Goal: Check status: Check status

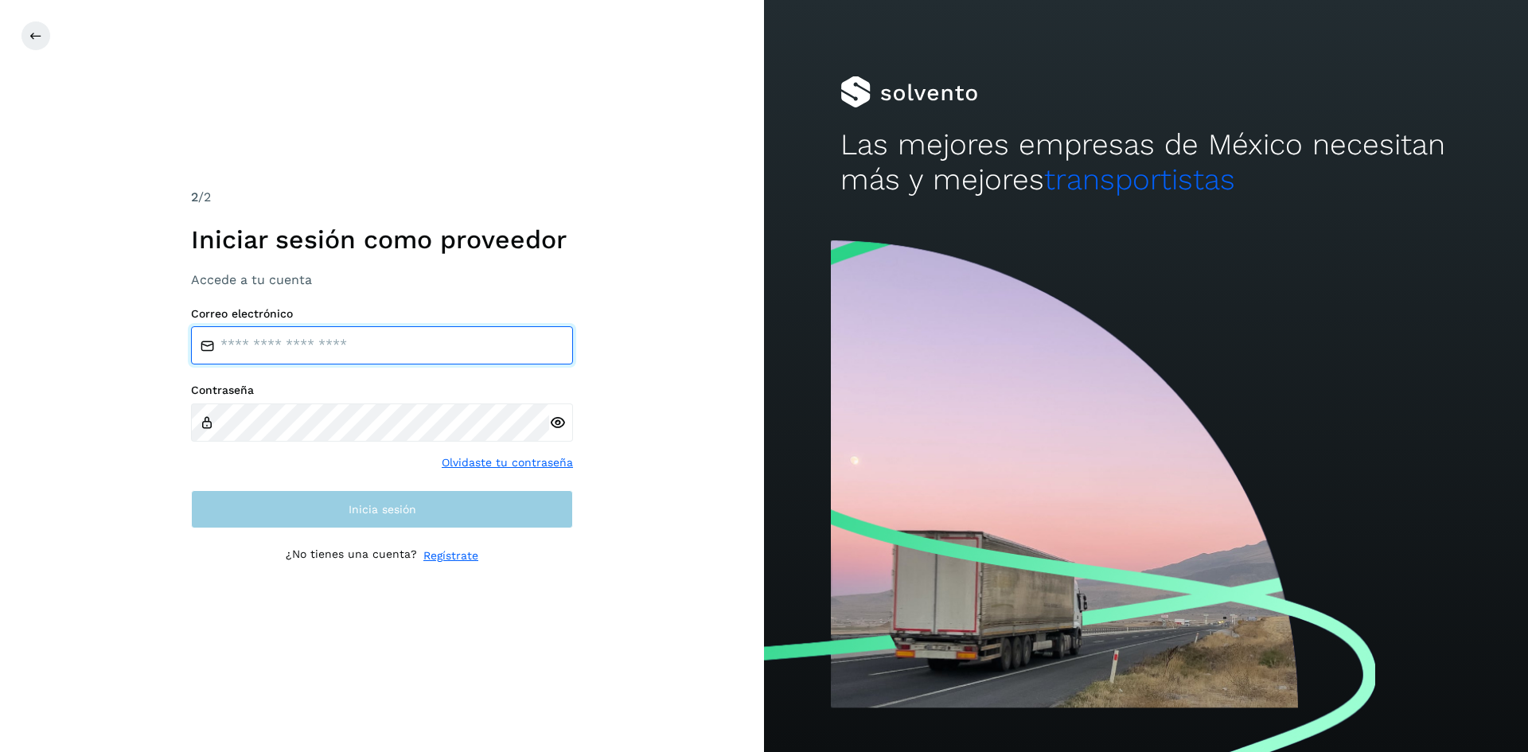
type input "**********"
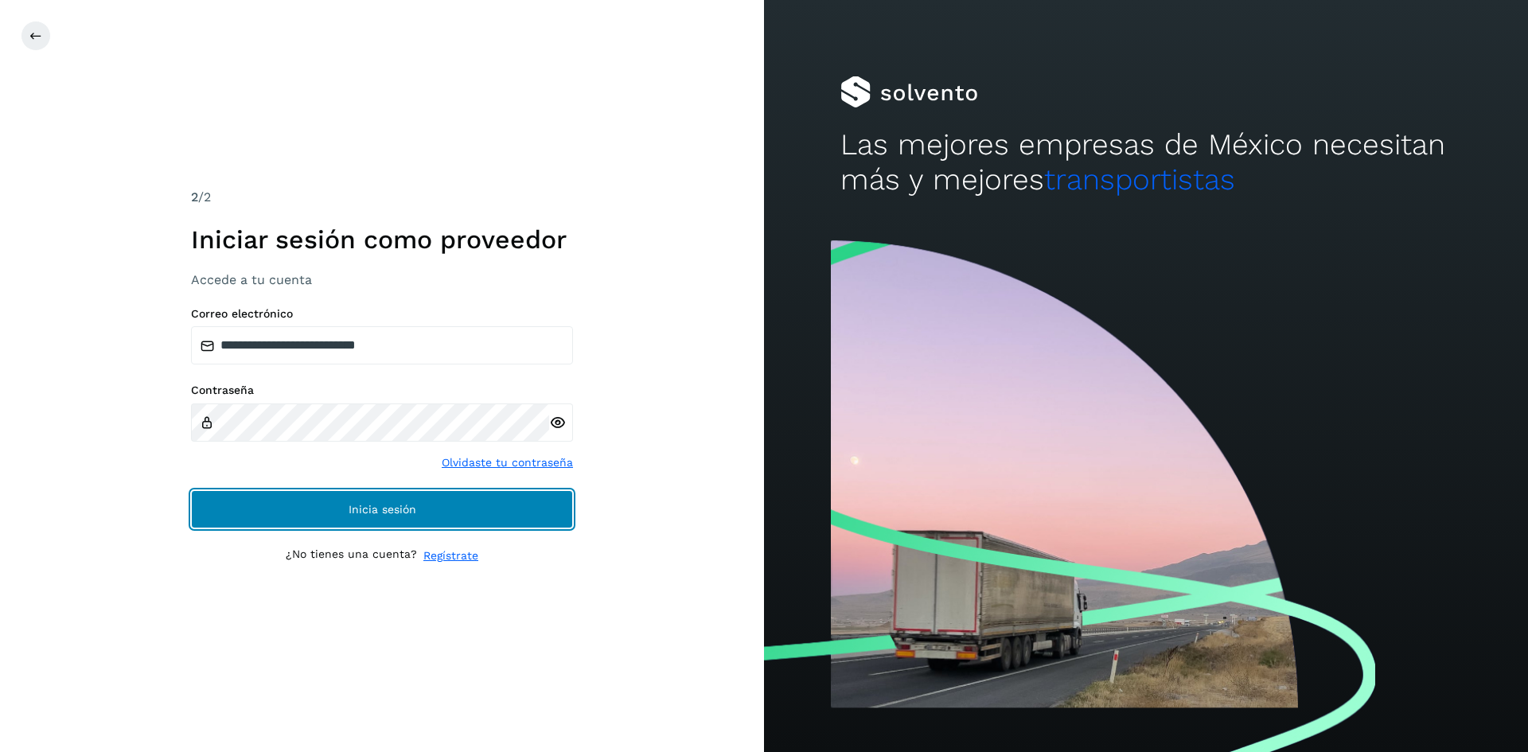
click at [253, 499] on button "Inicia sesión" at bounding box center [382, 509] width 382 height 38
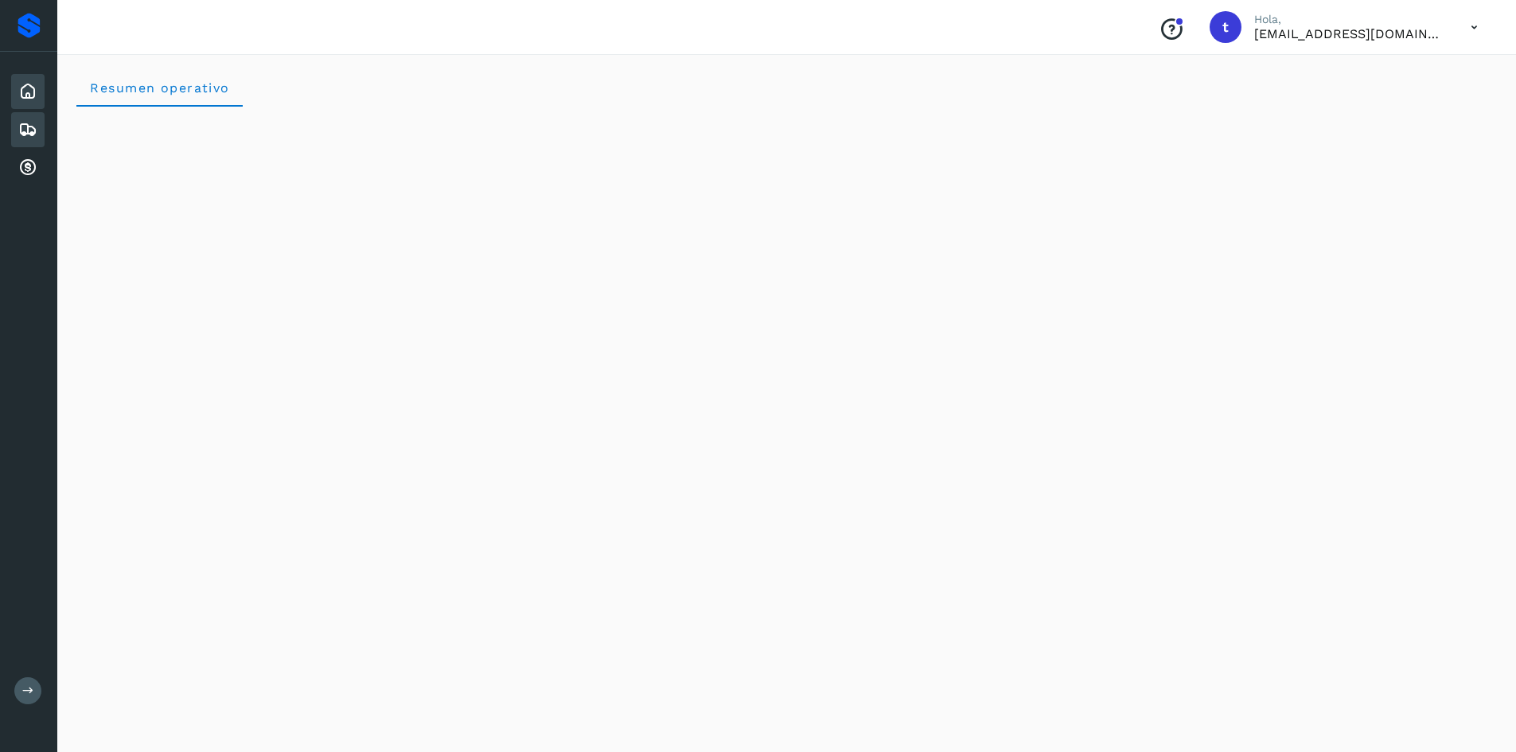
click at [17, 120] on div "Embarques" at bounding box center [27, 129] width 33 height 35
click at [35, 131] on icon at bounding box center [27, 129] width 19 height 19
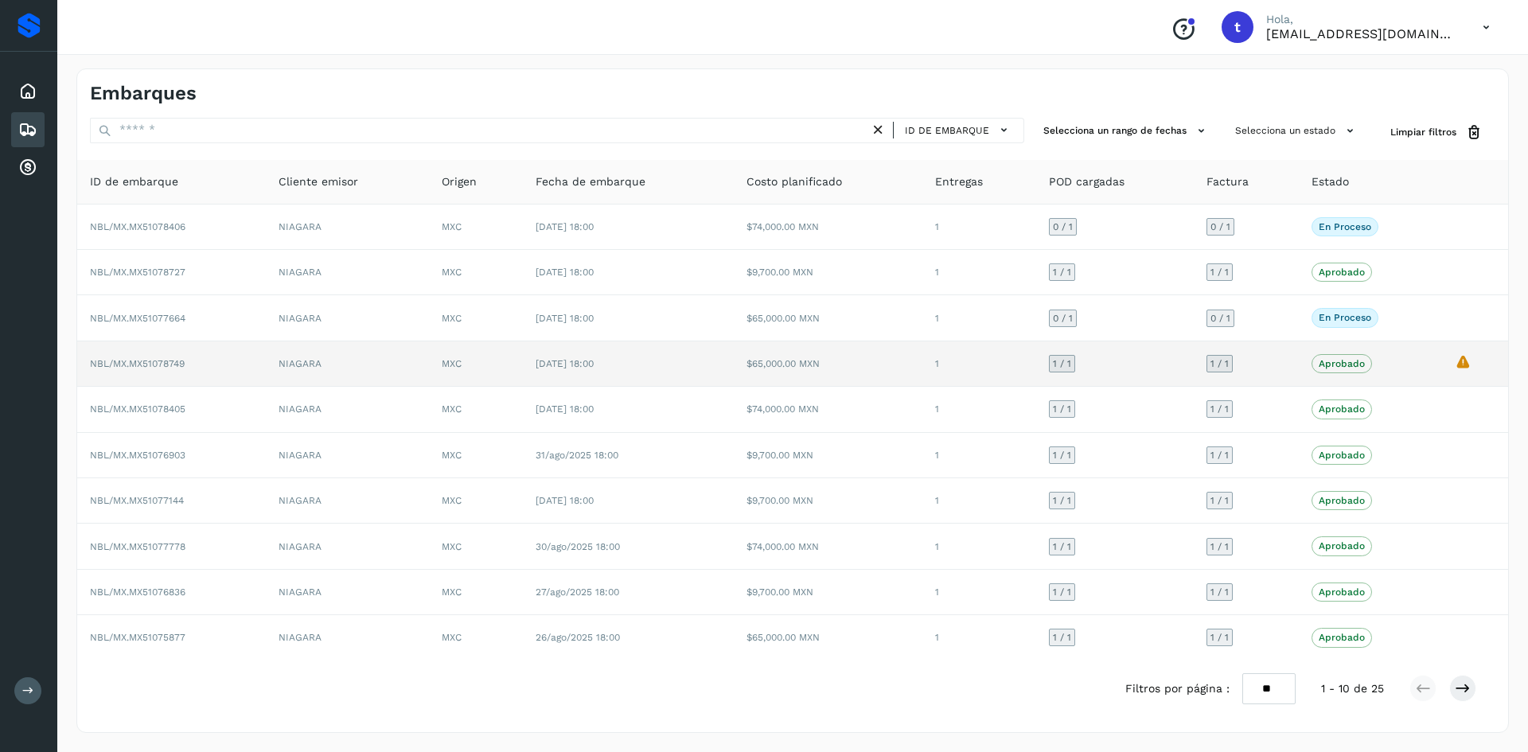
click at [1366, 369] on span "Aprobado" at bounding box center [1342, 363] width 60 height 19
click at [1427, 375] on td "Aprobado Verifica el estado de la factura o entregas asociadas a este embarque" at bounding box center [1371, 363] width 144 height 45
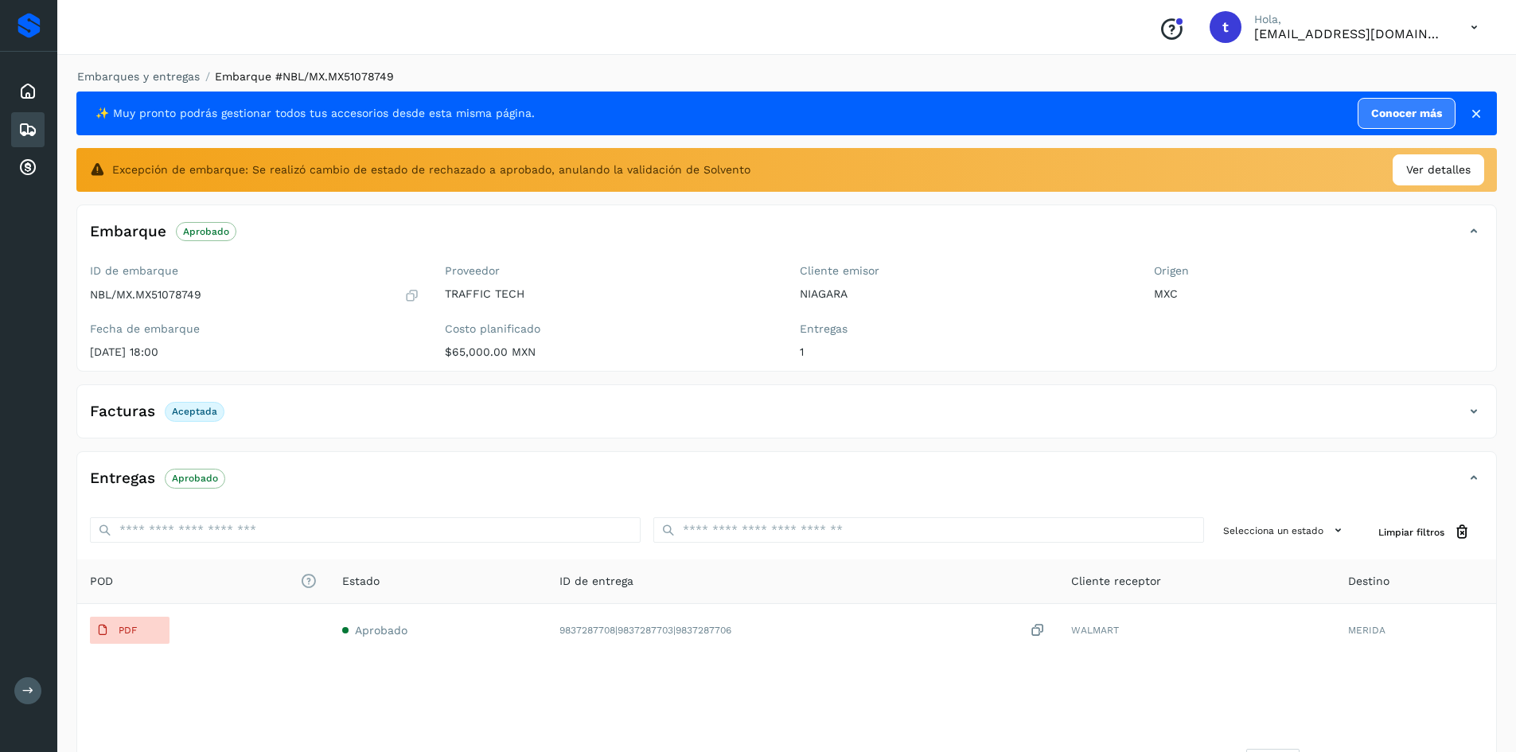
click at [17, 129] on div "Embarques" at bounding box center [27, 129] width 33 height 35
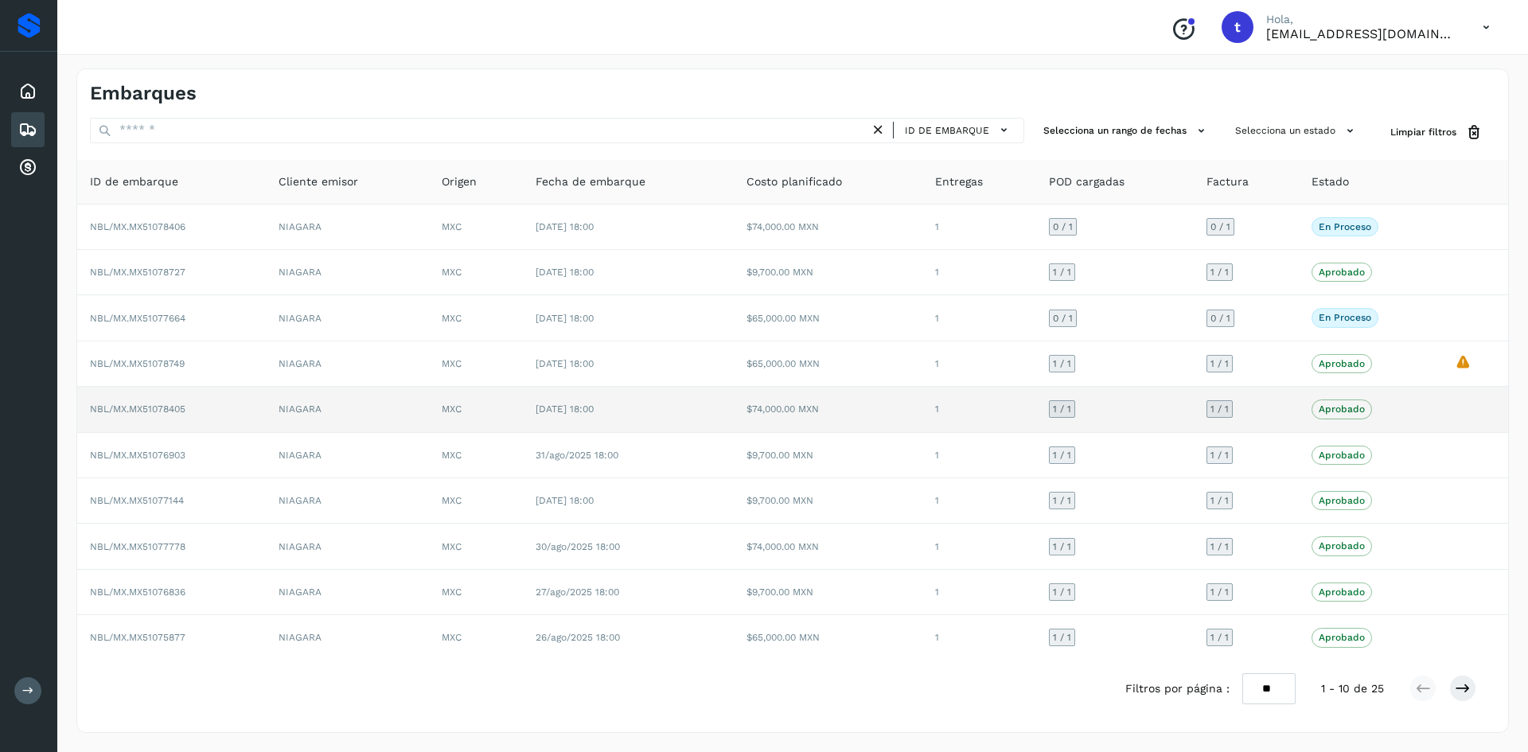
click at [1324, 407] on p "Aprobado" at bounding box center [1342, 409] width 46 height 11
click at [189, 395] on td "NBL/MX.MX51078405" at bounding box center [171, 409] width 189 height 45
